Goal: Use online tool/utility: Utilize a website feature to perform a specific function

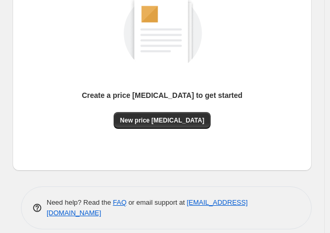
scroll to position [165, 0]
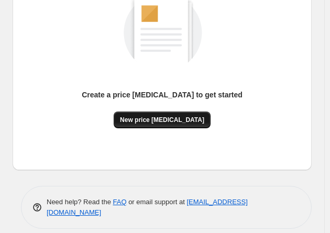
click at [169, 120] on span "New price [MEDICAL_DATA]" at bounding box center [162, 120] width 84 height 8
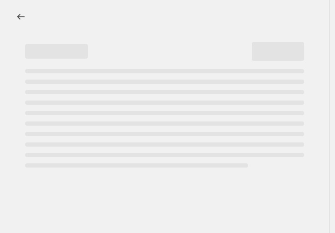
select select "percentage"
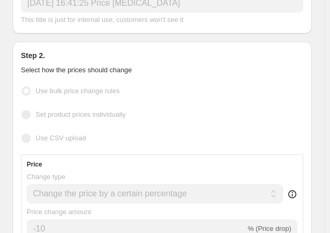
scroll to position [105, 0]
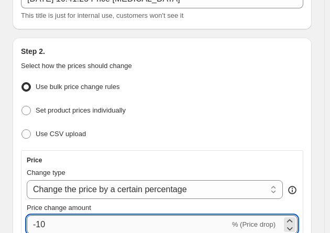
click at [59, 218] on input "-10" at bounding box center [128, 224] width 203 height 19
type input "-1"
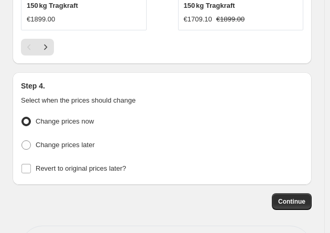
scroll to position [1485, 0]
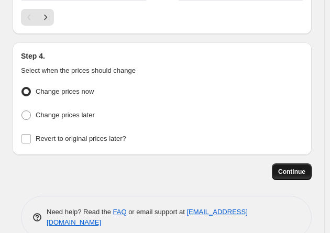
type input "-30"
click at [290, 163] on button "Continue" at bounding box center [292, 171] width 40 height 17
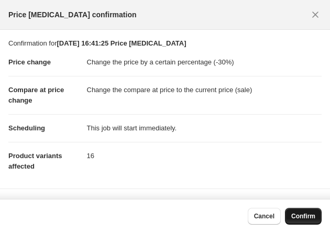
click at [308, 211] on button "Confirm" at bounding box center [303, 216] width 37 height 17
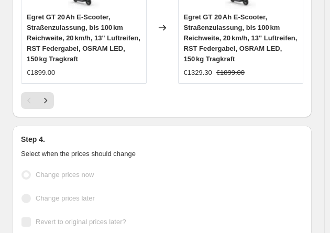
select select "percentage"
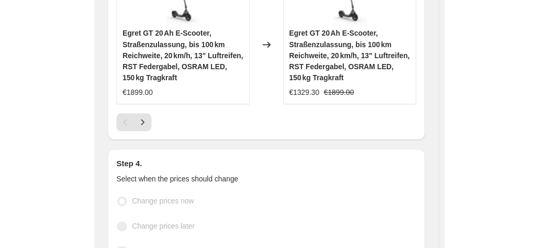
scroll to position [0, 0]
